Goal: Task Accomplishment & Management: Manage account settings

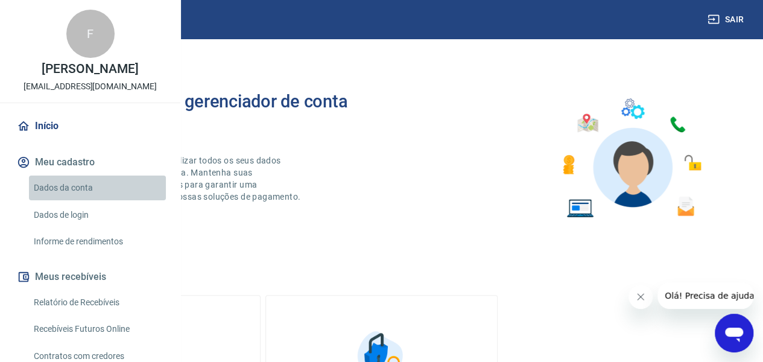
click at [144, 200] on link "Dados da conta" at bounding box center [97, 188] width 137 height 25
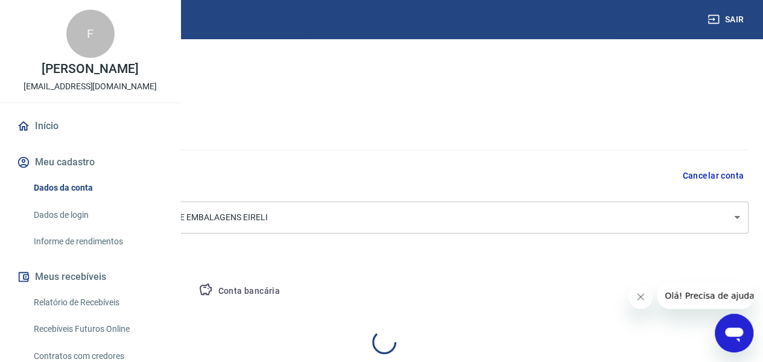
select select "SP"
click at [144, 176] on button "Meu cadastro" at bounding box center [89, 162] width 151 height 27
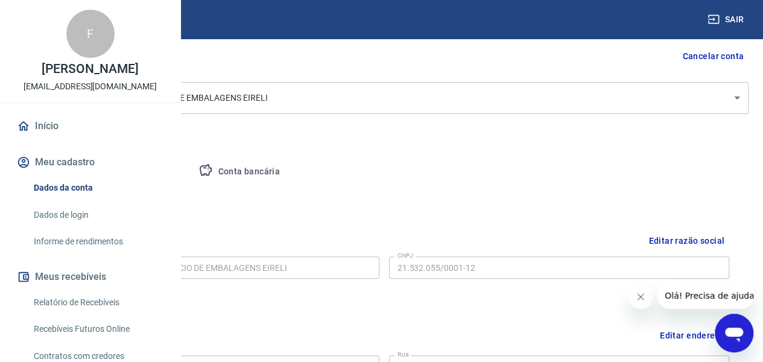
scroll to position [121, 0]
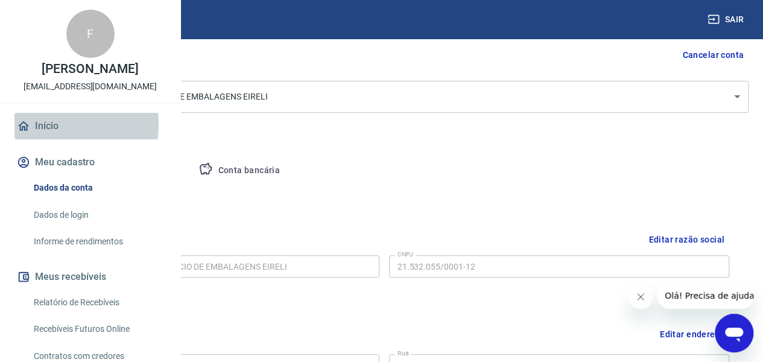
click at [56, 139] on link "Início" at bounding box center [89, 126] width 151 height 27
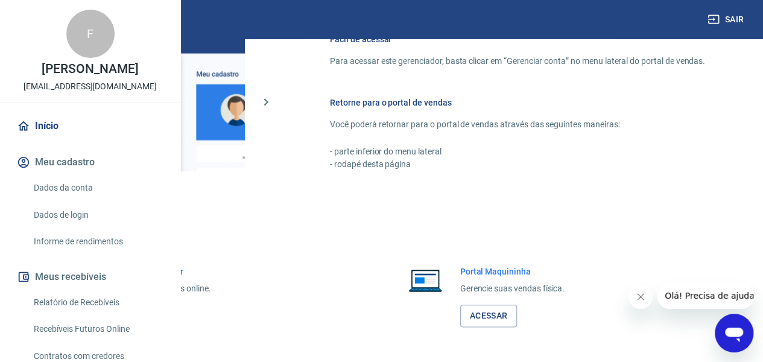
scroll to position [626, 0]
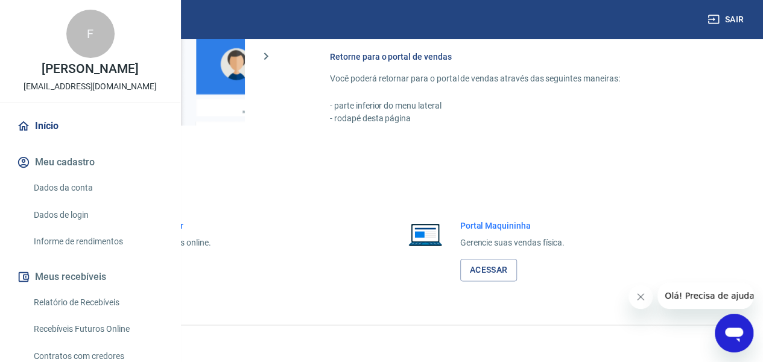
click at [161, 270] on link "Acessar" at bounding box center [132, 270] width 57 height 22
